Goal: Information Seeking & Learning: Learn about a topic

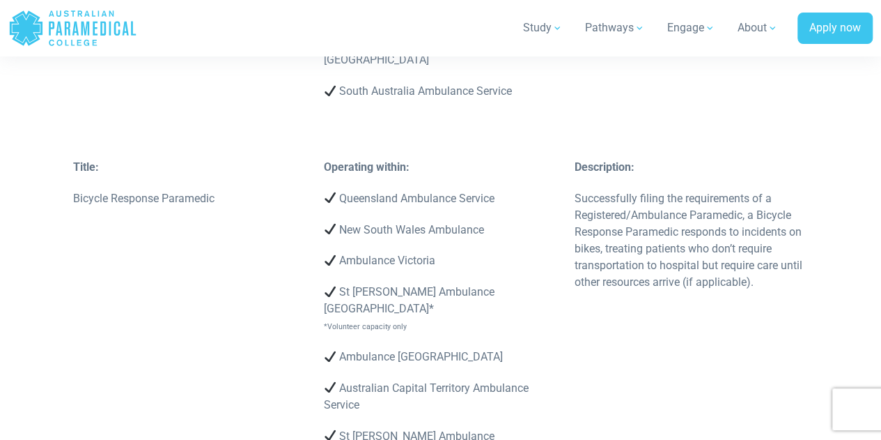
scroll to position [3315, 0]
drag, startPoint x: 68, startPoint y: 128, endPoint x: 210, endPoint y: 128, distance: 142.8
click at [210, 158] on div "Title: Bicycle Response Paramedic" at bounding box center [190, 189] width 251 height 63
click at [210, 189] on p "Bicycle Response Paramedic" at bounding box center [190, 197] width 234 height 17
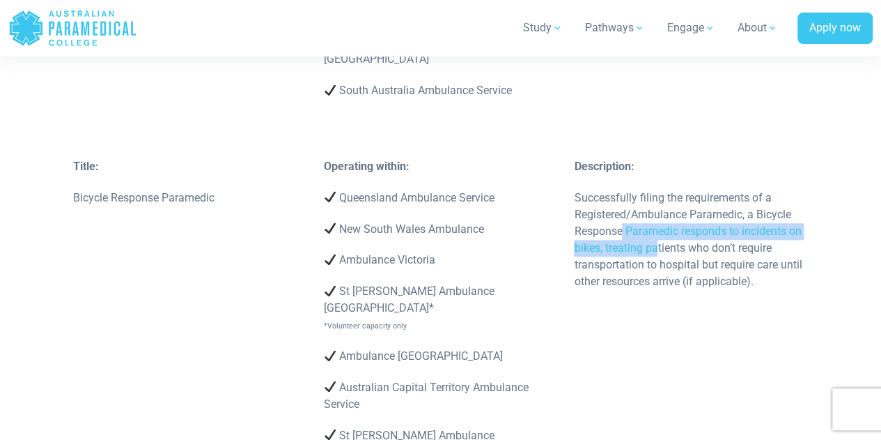
drag, startPoint x: 621, startPoint y: 161, endPoint x: 658, endPoint y: 182, distance: 42.4
click at [658, 189] on p "Successfully filing the requirements of a Registered/Ambulance Paramedic, a Bic…" at bounding box center [691, 239] width 234 height 100
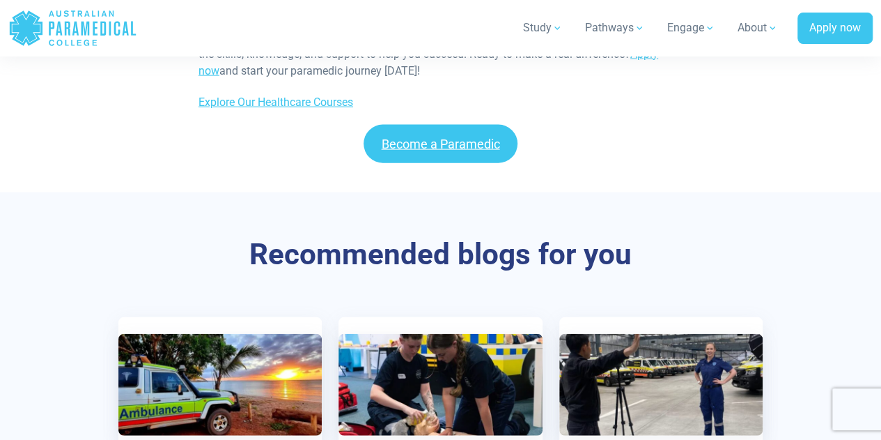
scroll to position [6891, 0]
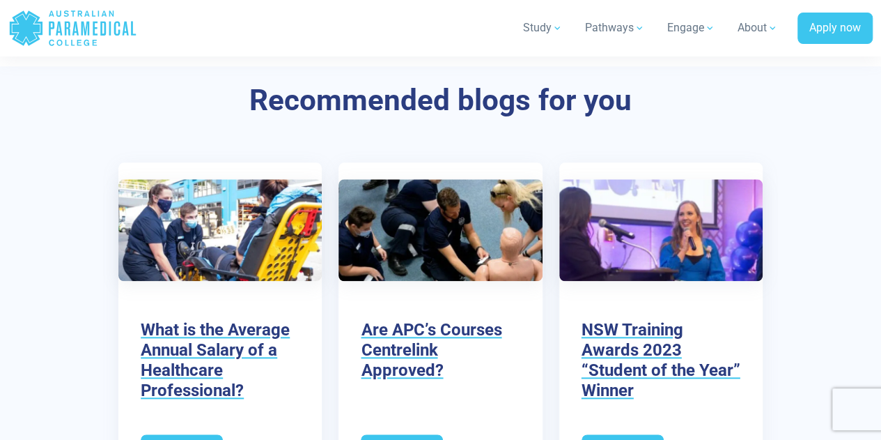
scroll to position [3239, 0]
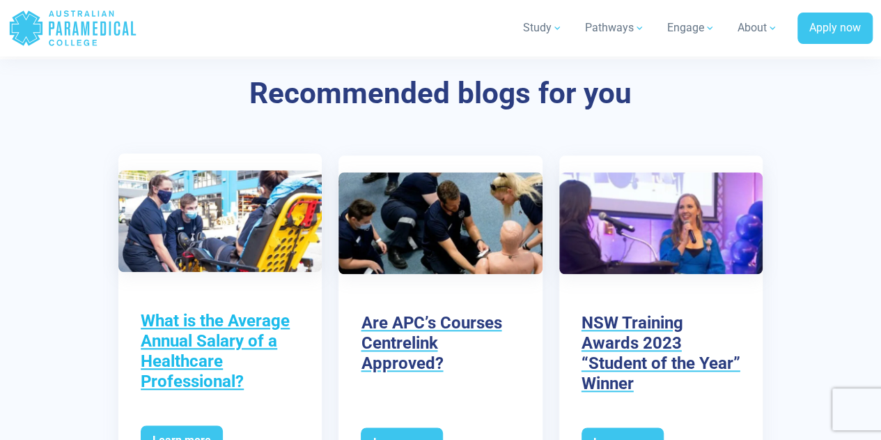
click at [186, 315] on h3 "What is the Average Annual Salary of a Healthcare Professional?" at bounding box center [220, 351] width 159 height 80
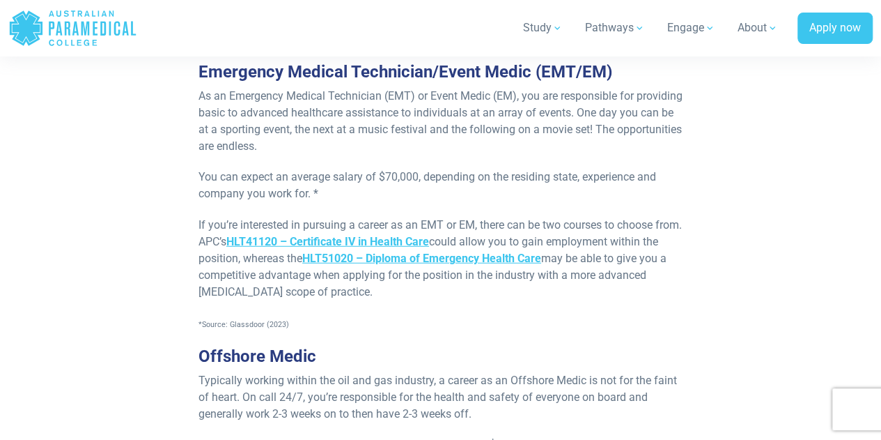
scroll to position [1750, 0]
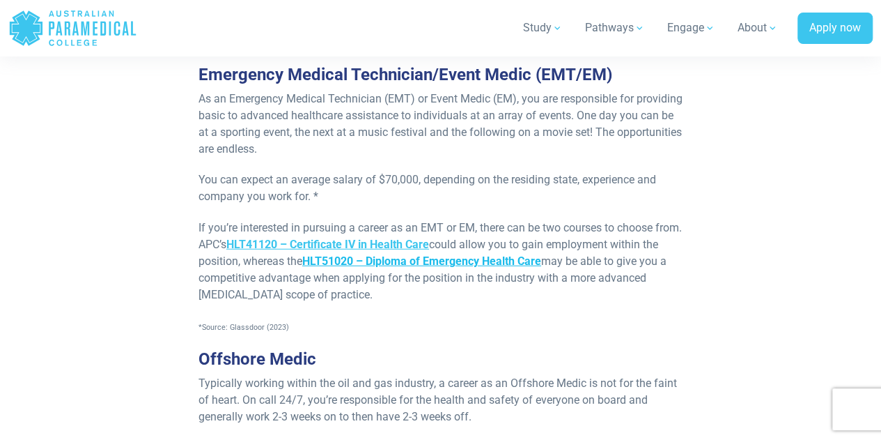
click at [371, 258] on link "HLT51020 – Diploma of Emergency Health Care" at bounding box center [421, 260] width 239 height 13
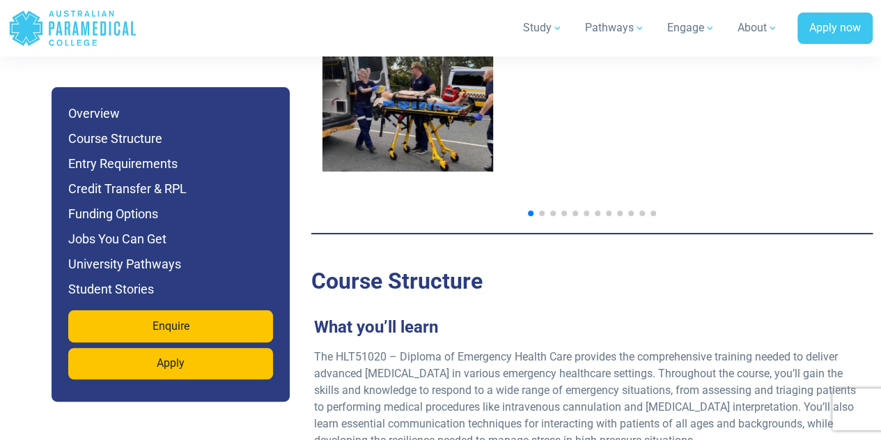
scroll to position [2504, 0]
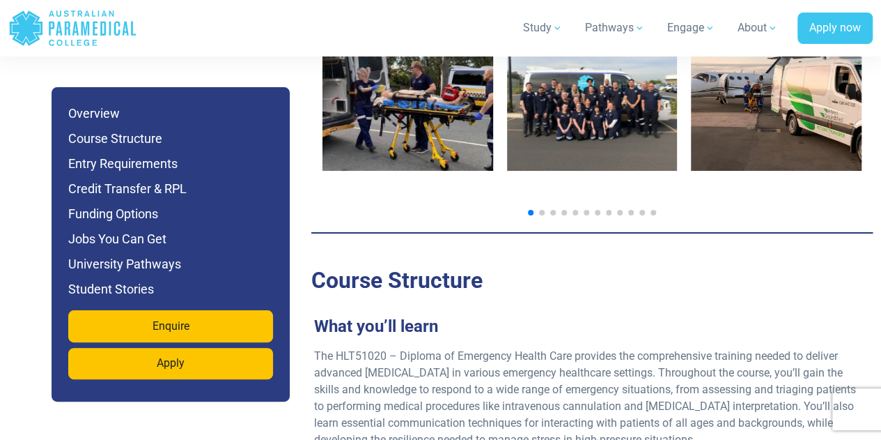
click at [541, 210] on span "Go to slide 2" at bounding box center [542, 213] width 6 height 6
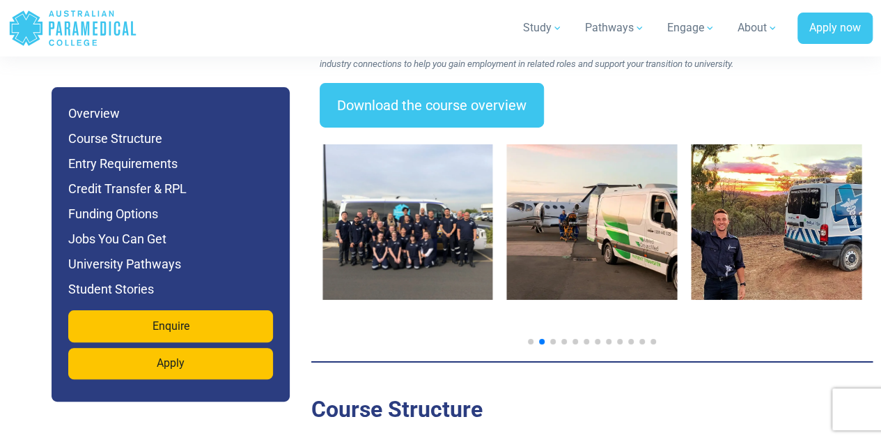
scroll to position [2351, 0]
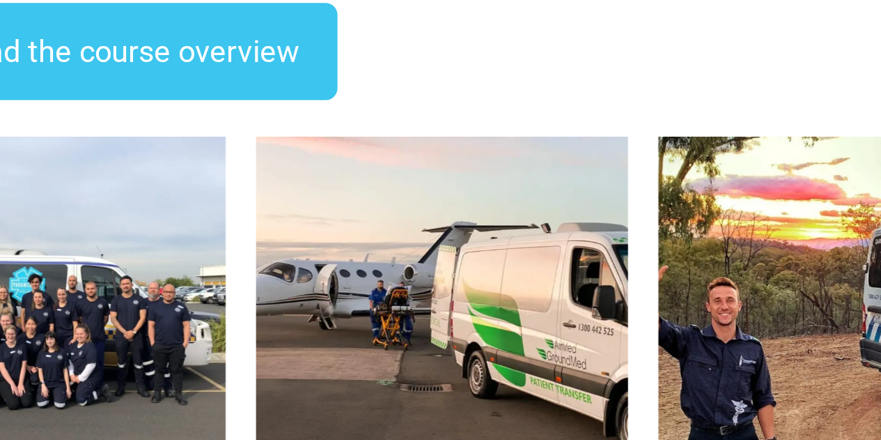
click at [719, 196] on img "4 / 14" at bounding box center [776, 246] width 171 height 155
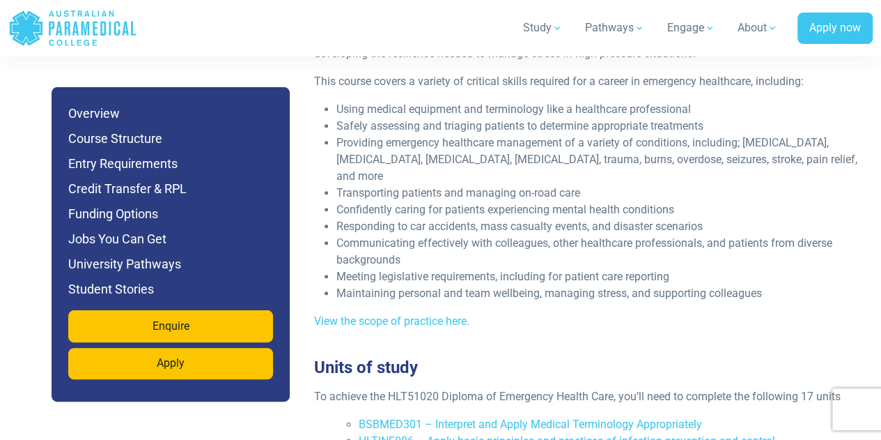
scroll to position [2302, 0]
